Goal: Task Accomplishment & Management: Use online tool/utility

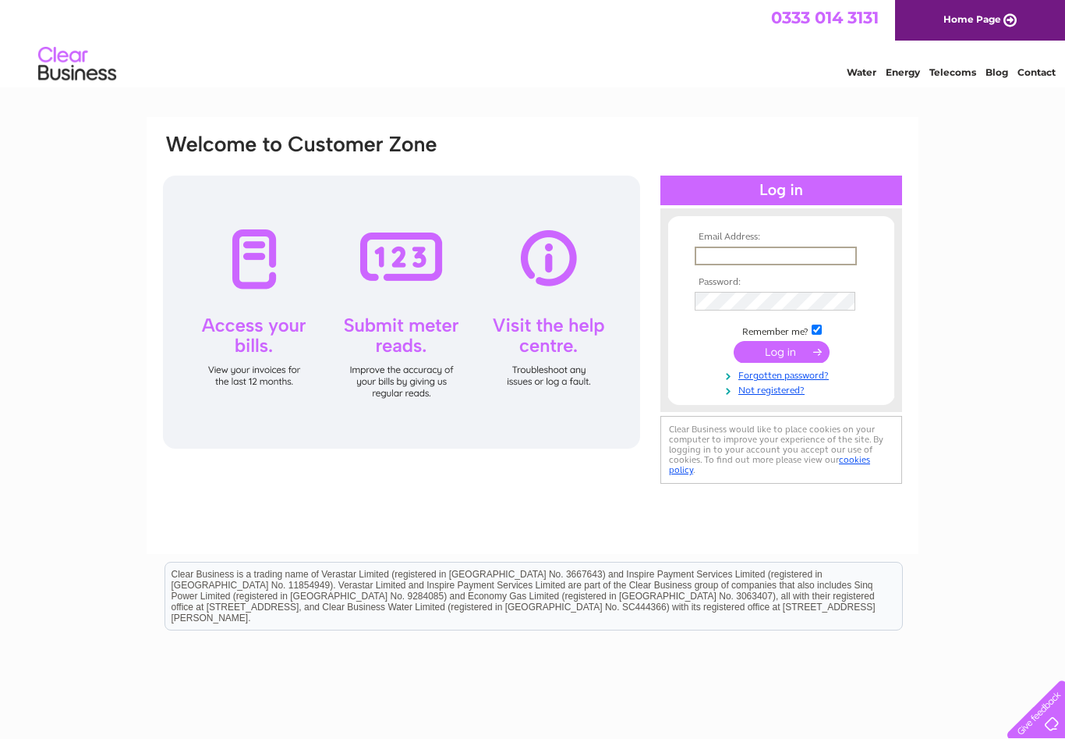
type input "[EMAIL_ADDRESS][DOMAIN_NAME]"
click at [782, 353] on input "submit" at bounding box center [782, 352] width 96 height 22
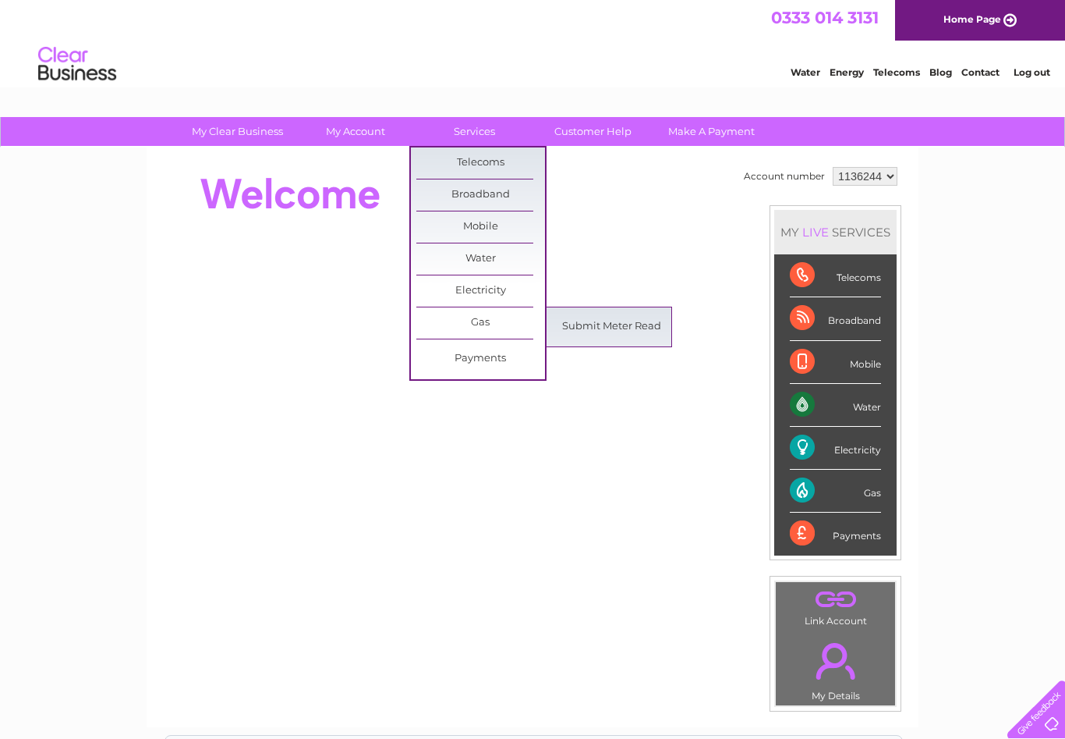
click at [635, 332] on link "Submit Meter Read" at bounding box center [612, 326] width 129 height 31
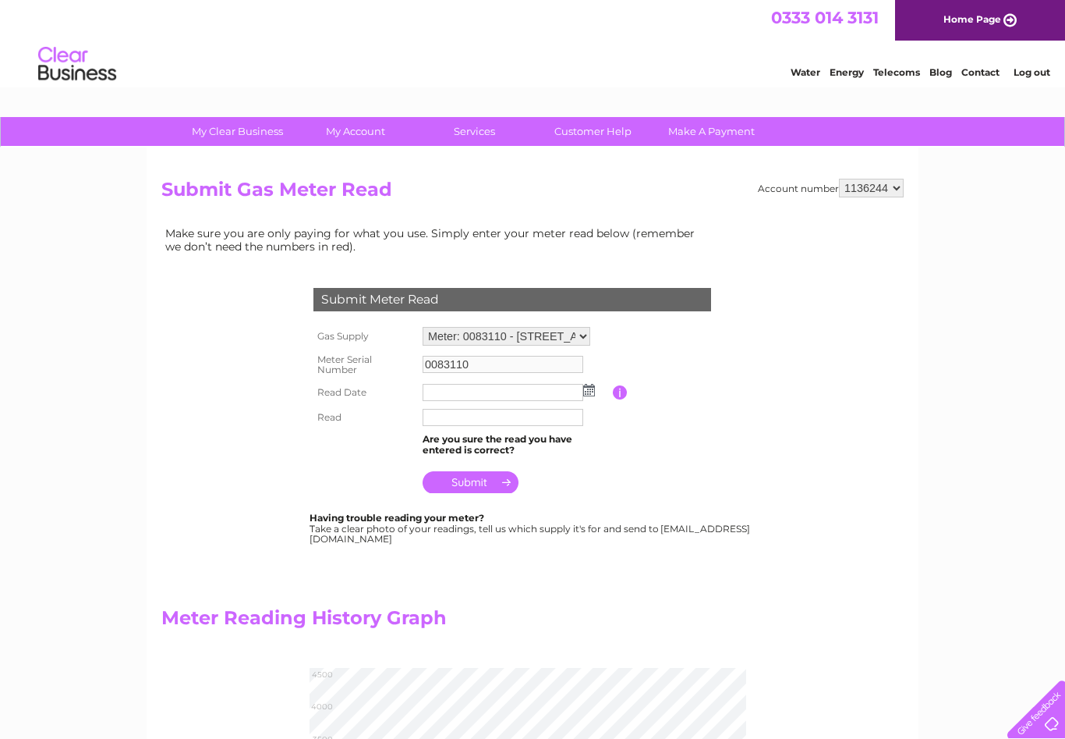
click at [589, 391] on img at bounding box center [589, 390] width 12 height 12
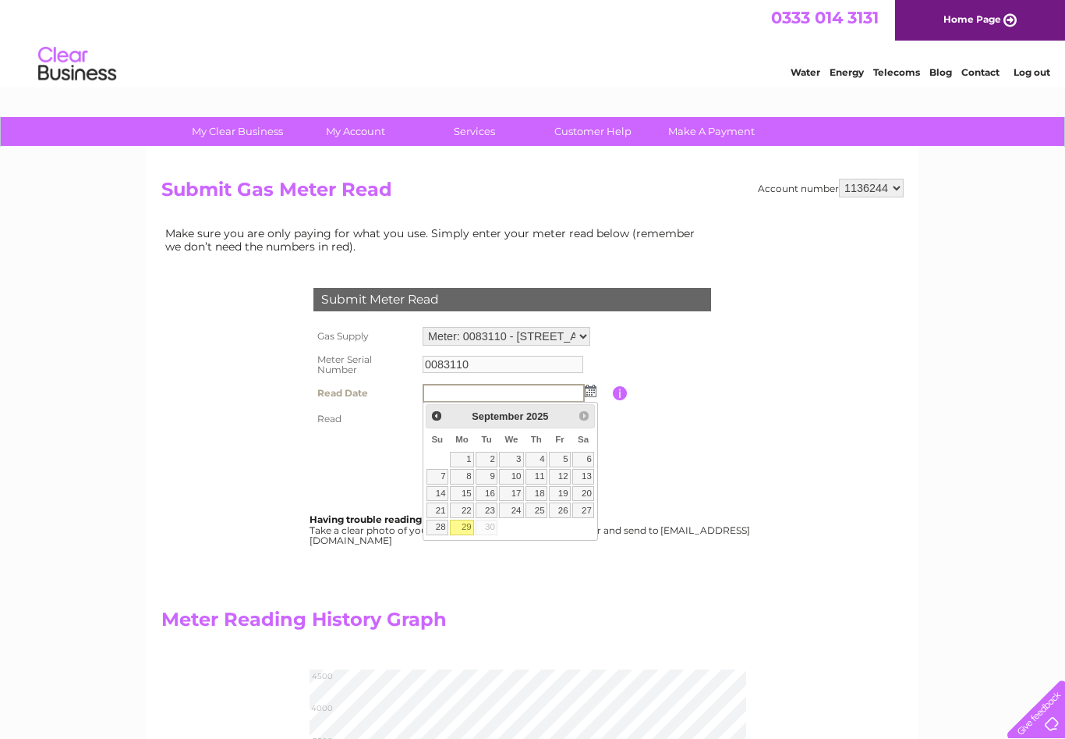
click at [471, 525] on link "29" at bounding box center [462, 527] width 24 height 16
type input "2025/09/29"
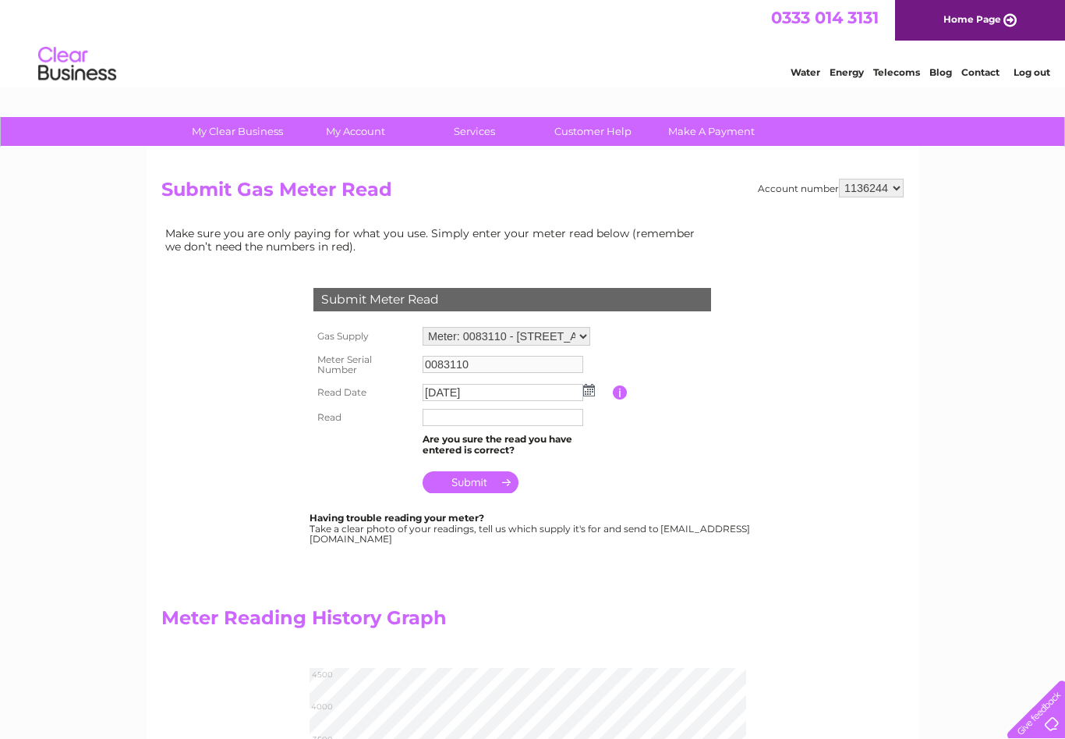
click at [494, 421] on input "text" at bounding box center [503, 417] width 161 height 17
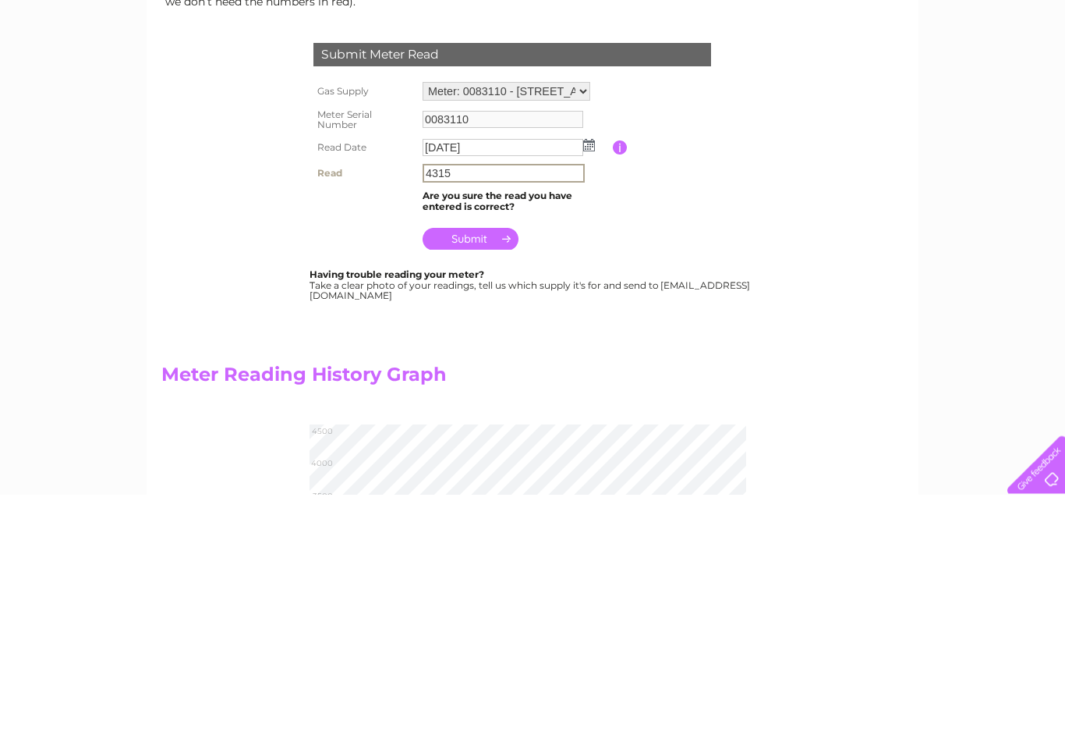
type input "4315"
click at [497, 473] on input "submit" at bounding box center [471, 484] width 96 height 22
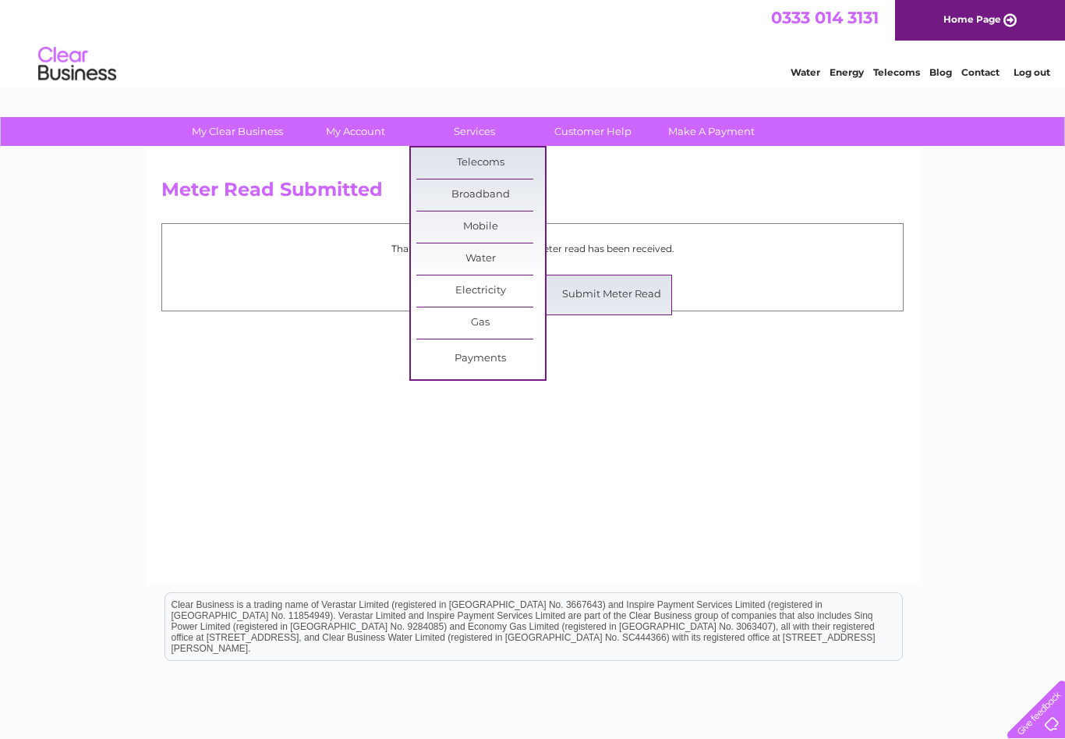
click at [626, 300] on link "Submit Meter Read" at bounding box center [612, 294] width 129 height 31
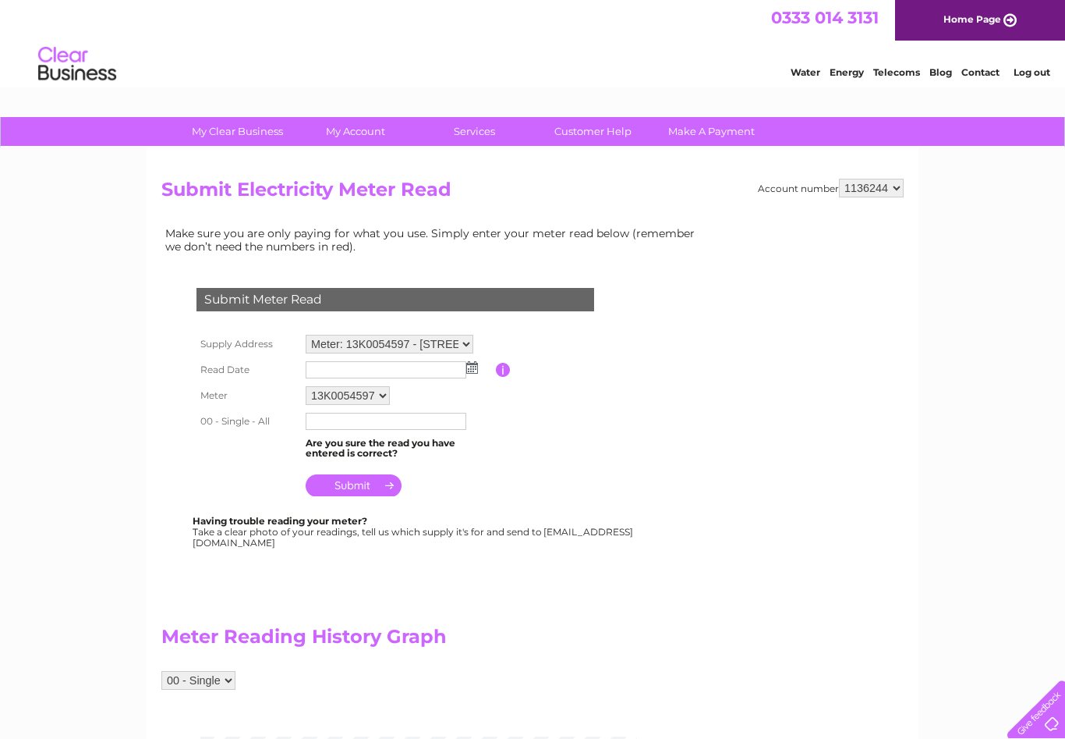
click at [475, 362] on img at bounding box center [472, 367] width 12 height 12
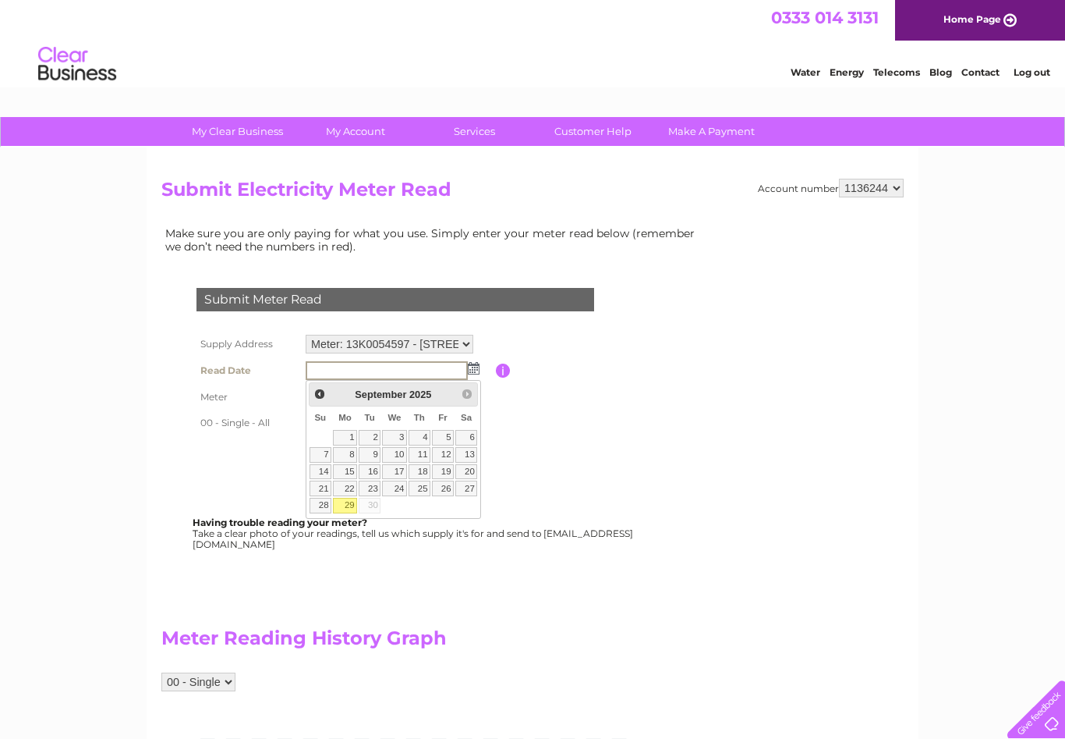
click at [346, 504] on link "29" at bounding box center [345, 506] width 24 height 16
type input "2025/09/29"
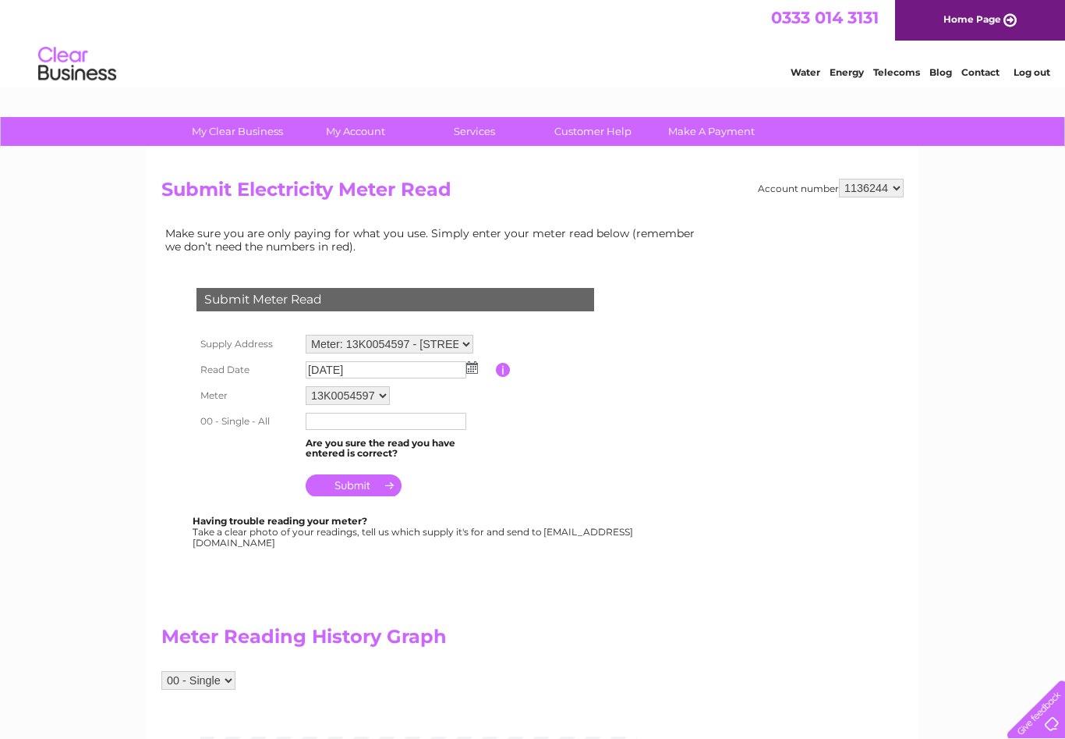
click at [402, 427] on input "text" at bounding box center [386, 421] width 161 height 17
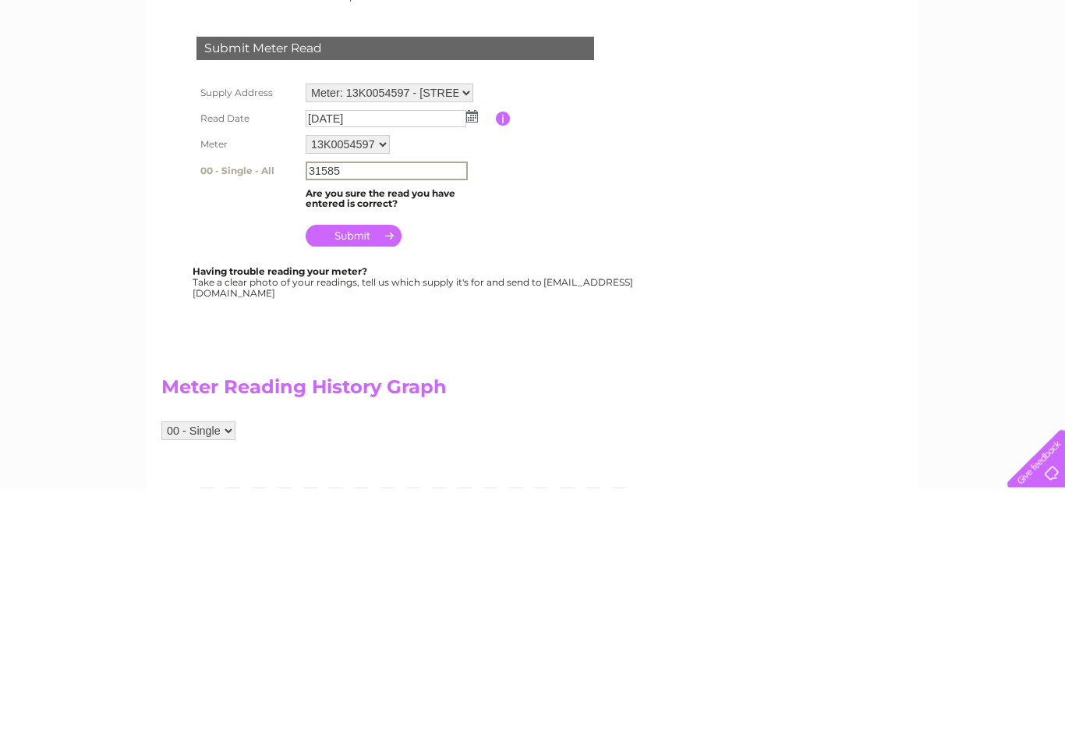
type input "31585"
click at [375, 476] on input "submit" at bounding box center [354, 487] width 96 height 22
